Goal: Task Accomplishment & Management: Manage account settings

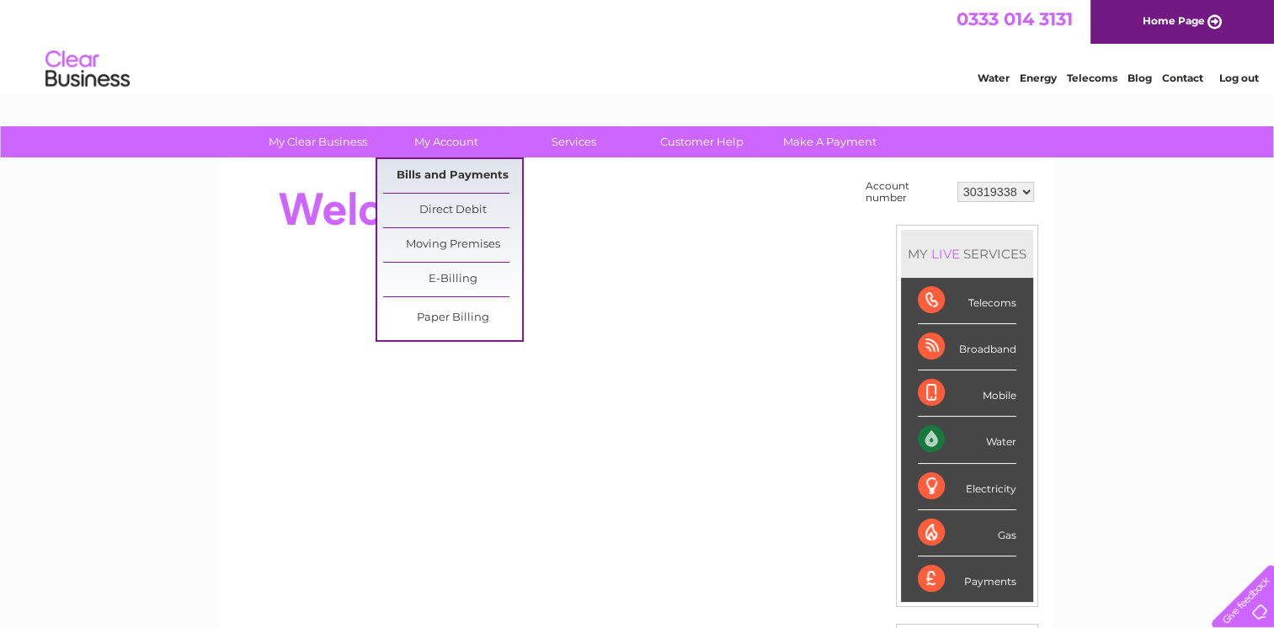
click at [434, 163] on link "Bills and Payments" at bounding box center [452, 176] width 139 height 34
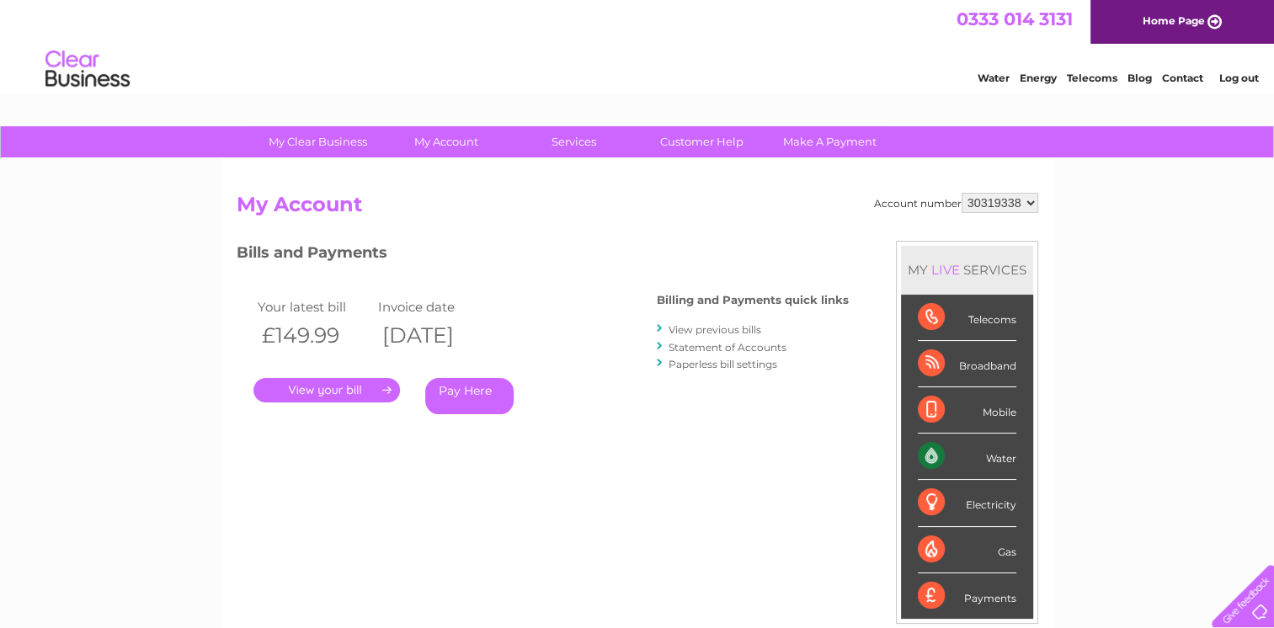
click at [754, 325] on link "View previous bills" at bounding box center [714, 329] width 93 height 13
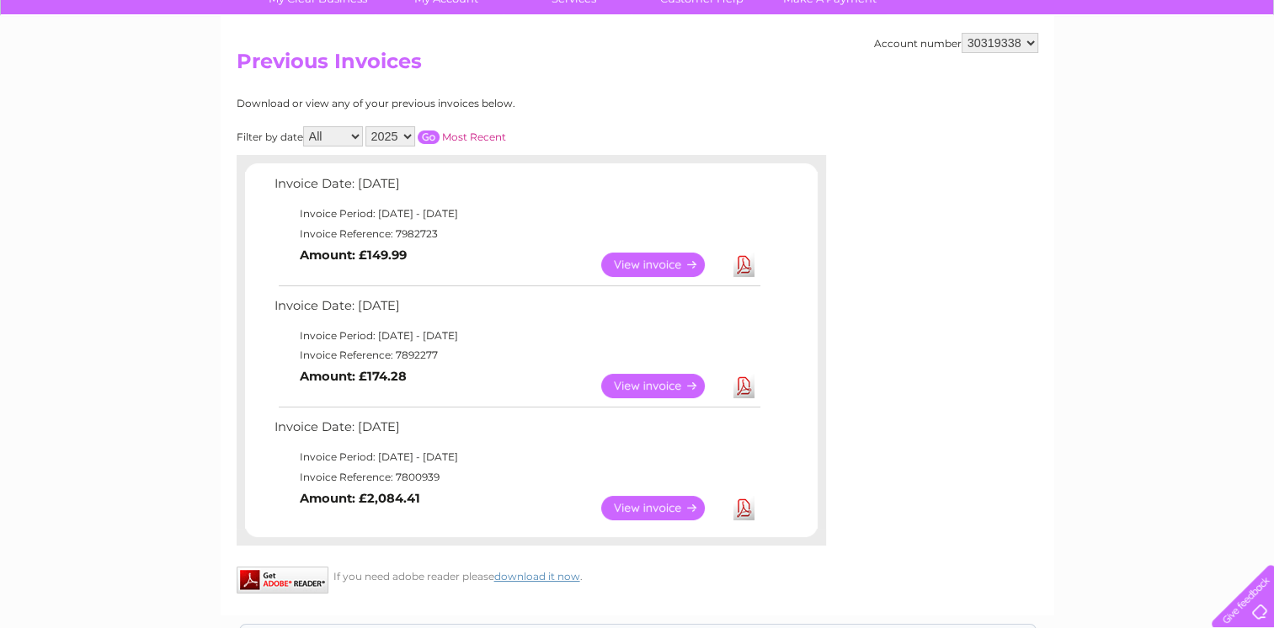
scroll to position [145, 0]
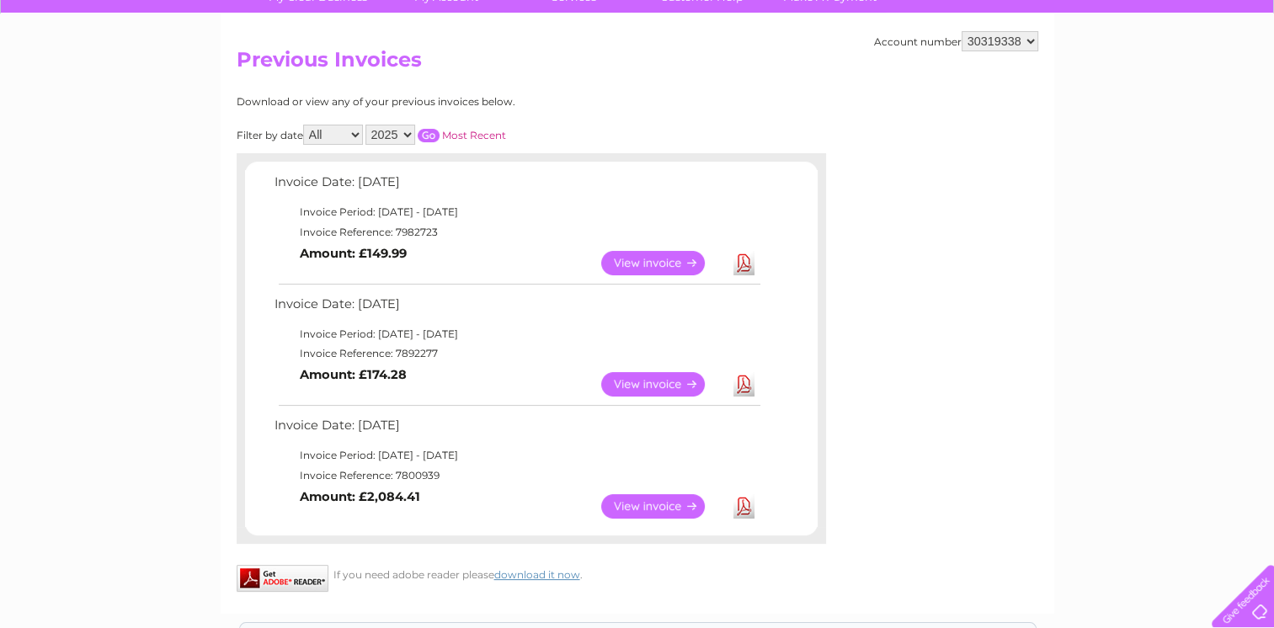
click at [643, 512] on link "View" at bounding box center [663, 506] width 124 height 24
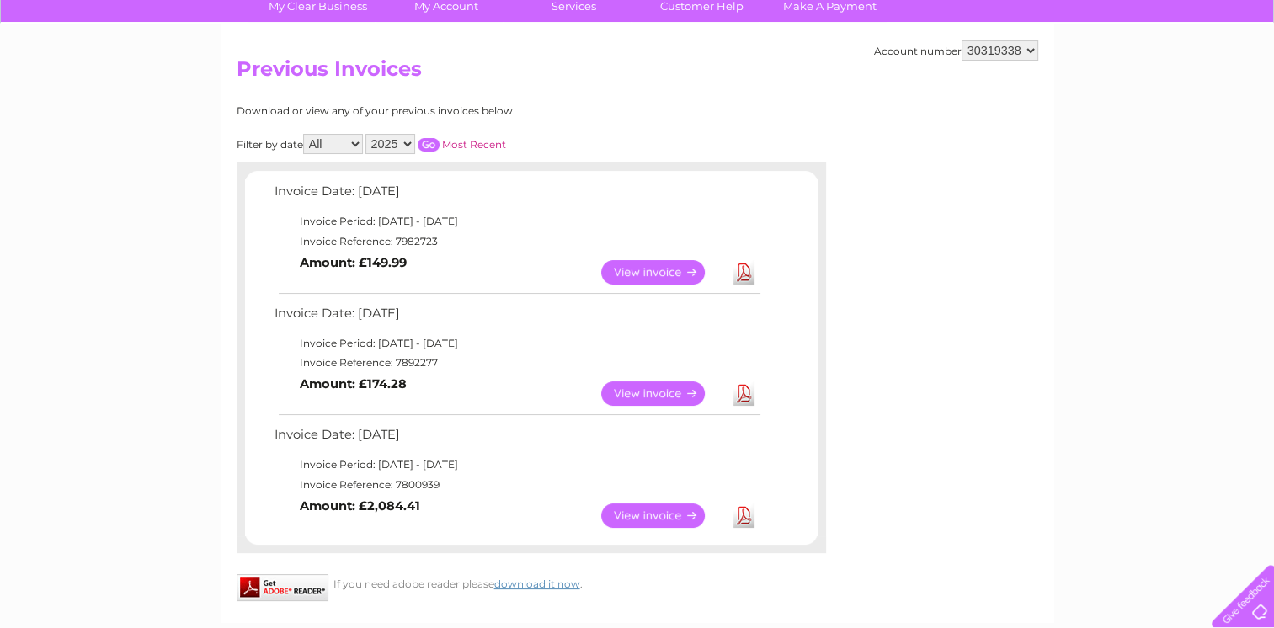
click at [668, 509] on link "View" at bounding box center [663, 515] width 124 height 24
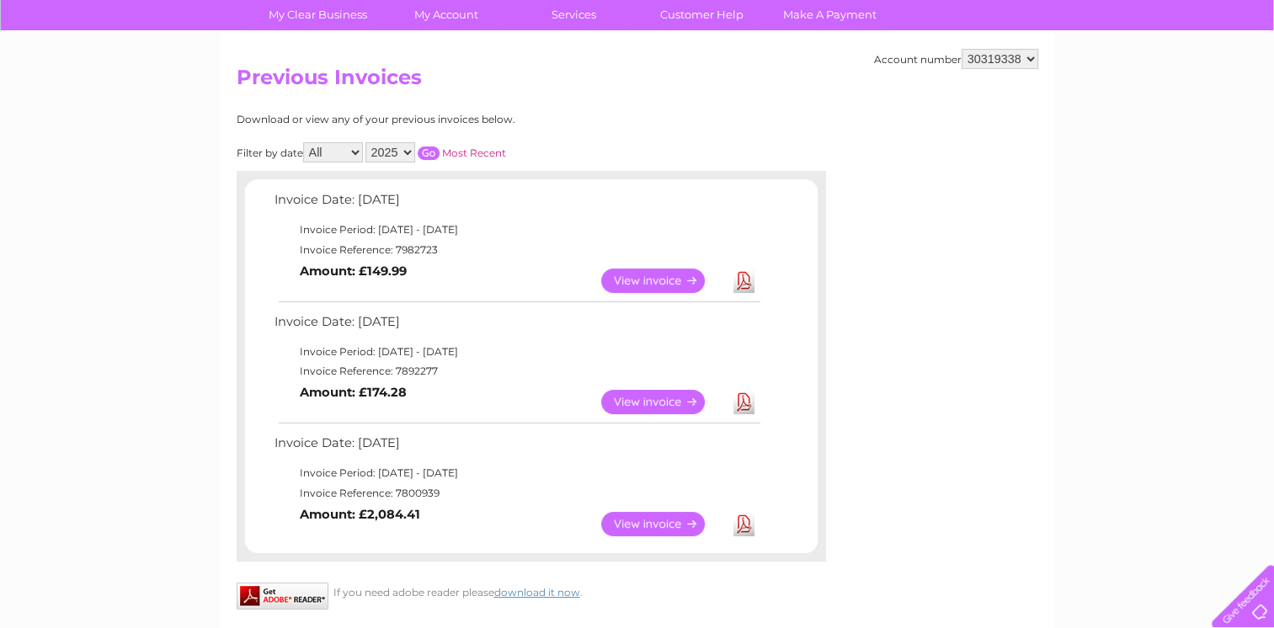
click at [698, 398] on link "View" at bounding box center [663, 402] width 124 height 24
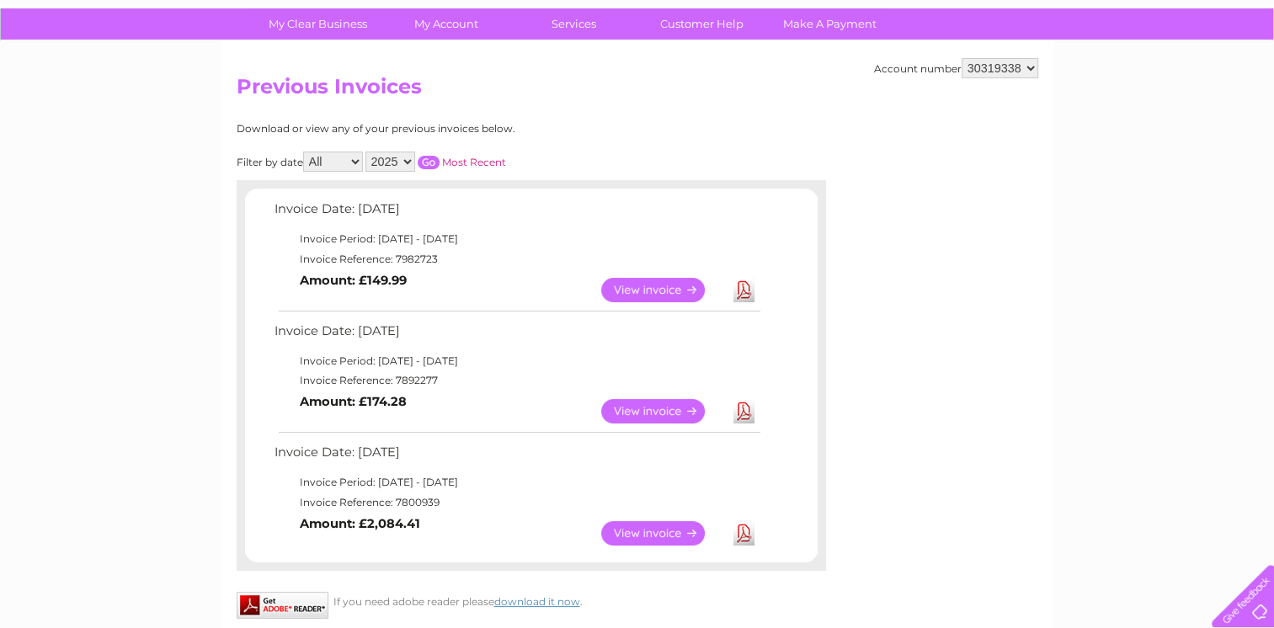
click at [685, 292] on link "View" at bounding box center [663, 290] width 124 height 24
